Goal: Complete application form

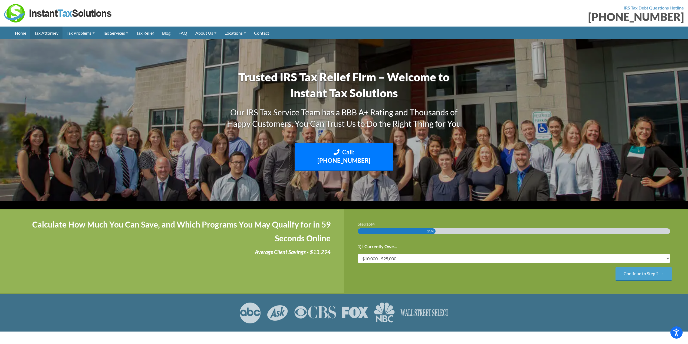
click at [51, 32] on link "Tax Attorney" at bounding box center [46, 33] width 32 height 13
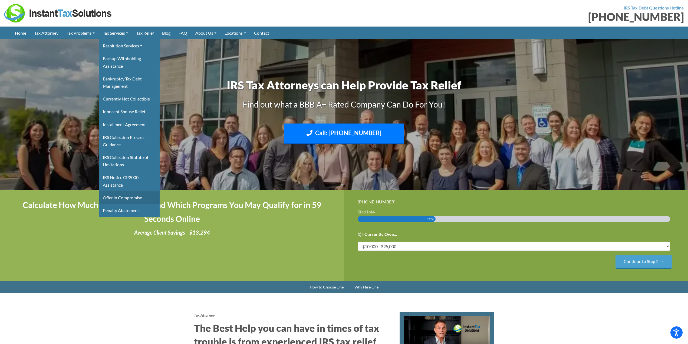
click at [138, 196] on link "Offer in Compromise" at bounding box center [129, 197] width 61 height 13
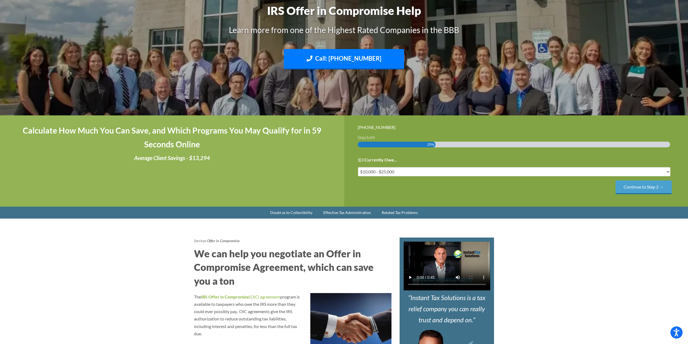
scroll to position [54, 0]
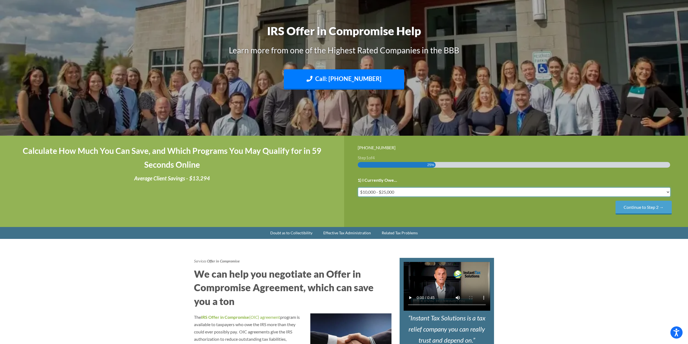
click at [420, 190] on select "Less than $10,000 $10,000 - $25,000 $25,000 - $50,000 $50,000 - $75,000 $75,000+" at bounding box center [514, 191] width 313 height 9
click at [358, 187] on select "Less than $10,000 $10,000 - $25,000 $25,000 - $50,000 $50,000 - $75,000 $75,000+" at bounding box center [514, 191] width 313 height 9
click at [484, 195] on select "Less than $10,000 $10,000 - $25,000 $25,000 - $50,000 $50,000 - $75,000 $75,000+" at bounding box center [514, 191] width 313 height 9
select select "over-75"
click at [358, 187] on select "Less than $10,000 $10,000 - $25,000 $25,000 - $50,000 $50,000 - $75,000 $75,000+" at bounding box center [514, 191] width 313 height 9
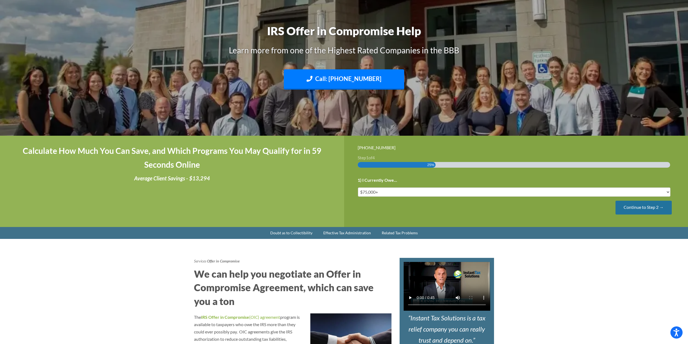
click at [635, 211] on input "Continue to Step 2 →" at bounding box center [644, 208] width 56 height 14
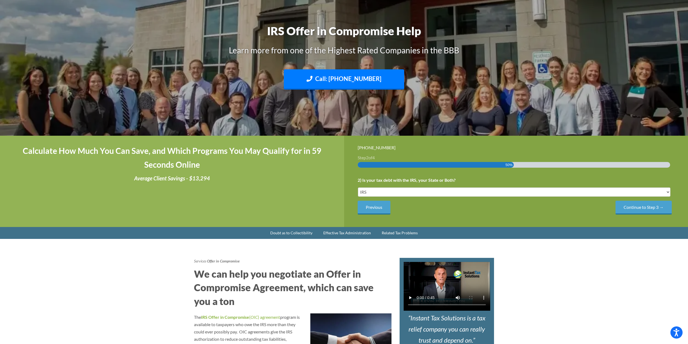
click at [596, 199] on div "2) Is your tax debt with the IRS, your State or Both? IRS State Both IRS and St…" at bounding box center [516, 195] width 317 height 38
click at [599, 197] on div "2) Is your tax debt with the IRS, your State or Both? IRS State Both IRS and St…" at bounding box center [516, 195] width 317 height 38
click at [623, 206] on input "Continue to Step 3 →" at bounding box center [644, 208] width 56 height 14
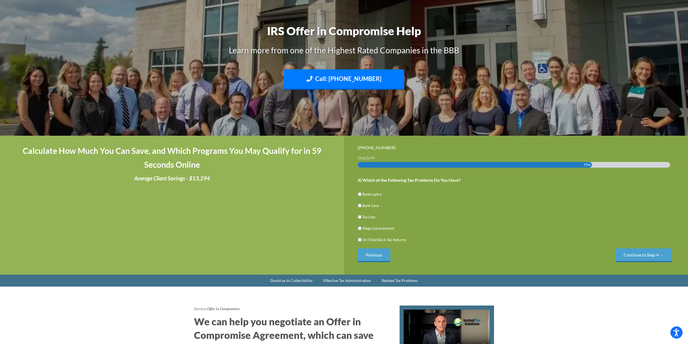
click at [364, 217] on label "Tax Lien" at bounding box center [368, 217] width 13 height 6
click at [362, 217] on input "Tax Lien" at bounding box center [360, 216] width 4 height 9
checkbox input "true"
click at [656, 249] on input "Continue to Step 4 →" at bounding box center [644, 255] width 56 height 14
